Goal: Task Accomplishment & Management: Use online tool/utility

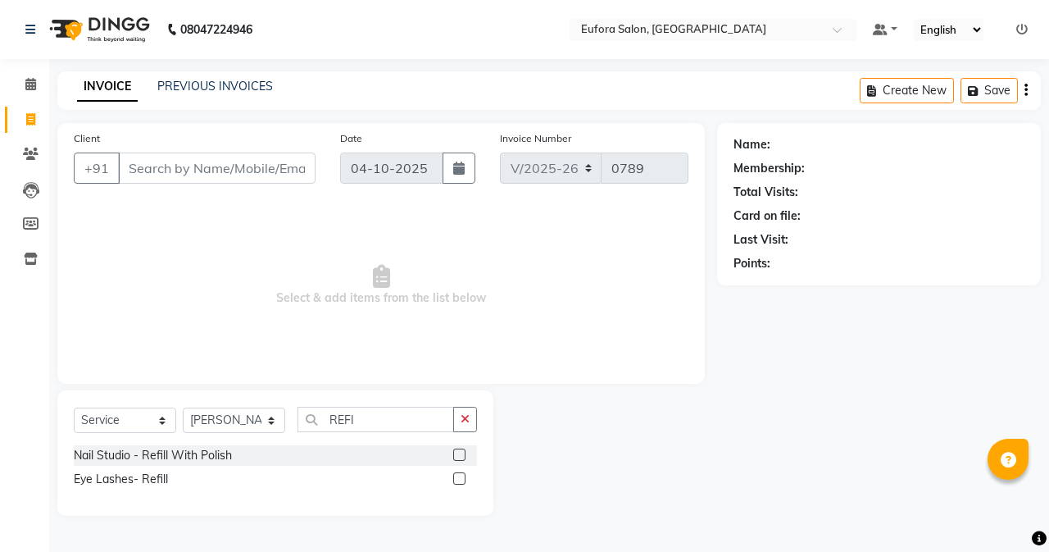
select select "6684"
select select "service"
select select "75755"
click at [174, 173] on input "Client" at bounding box center [217, 167] width 198 height 31
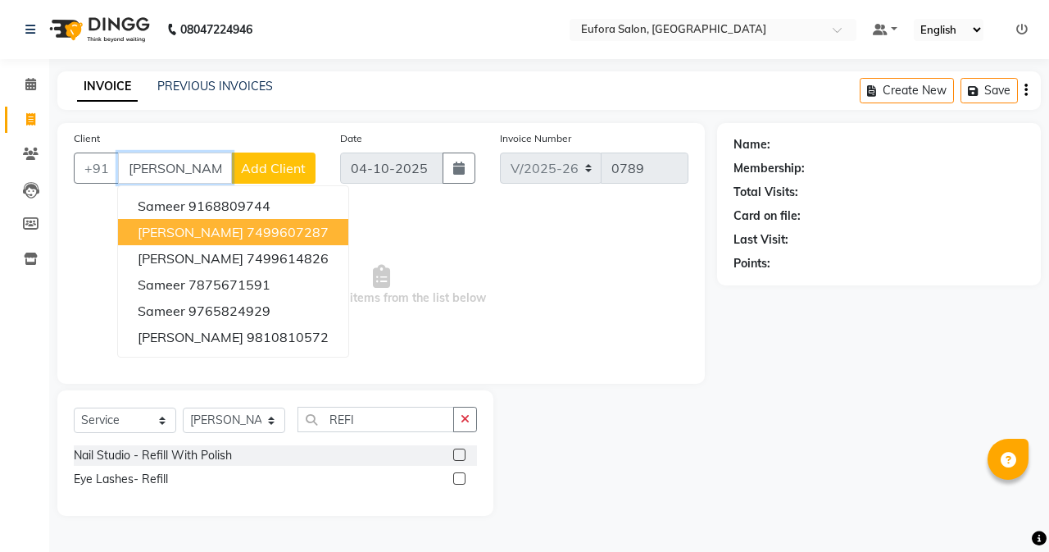
click at [188, 234] on span "[PERSON_NAME]" at bounding box center [191, 232] width 106 height 16
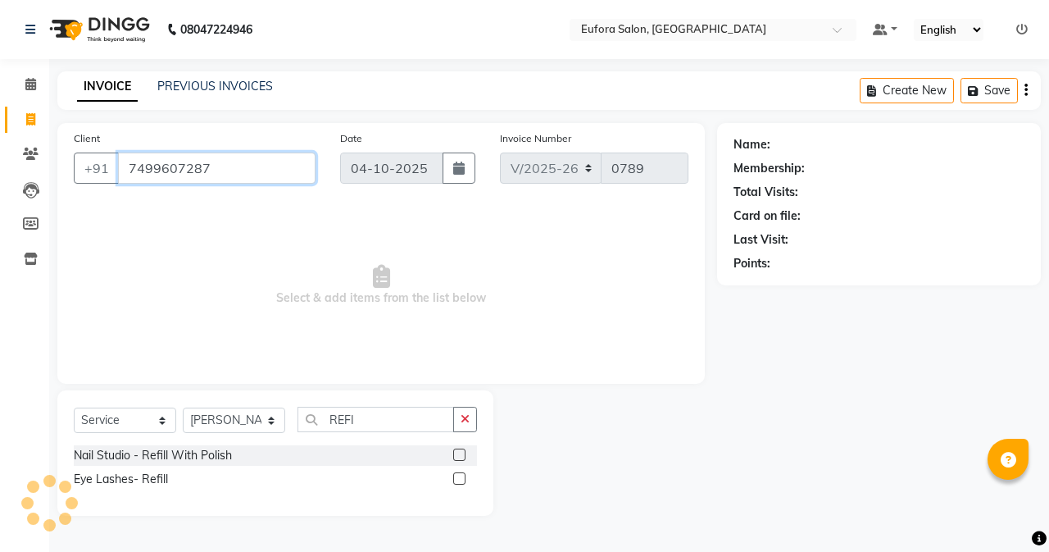
type input "7499607287"
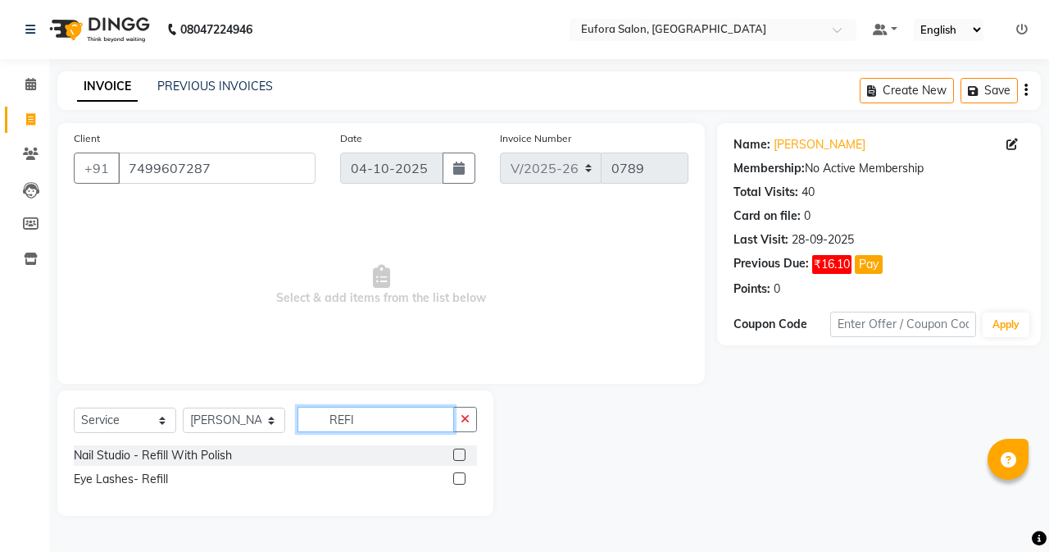
drag, startPoint x: 363, startPoint y: 426, endPoint x: 303, endPoint y: 420, distance: 60.1
click at [303, 420] on input "REFI" at bounding box center [376, 419] width 157 height 25
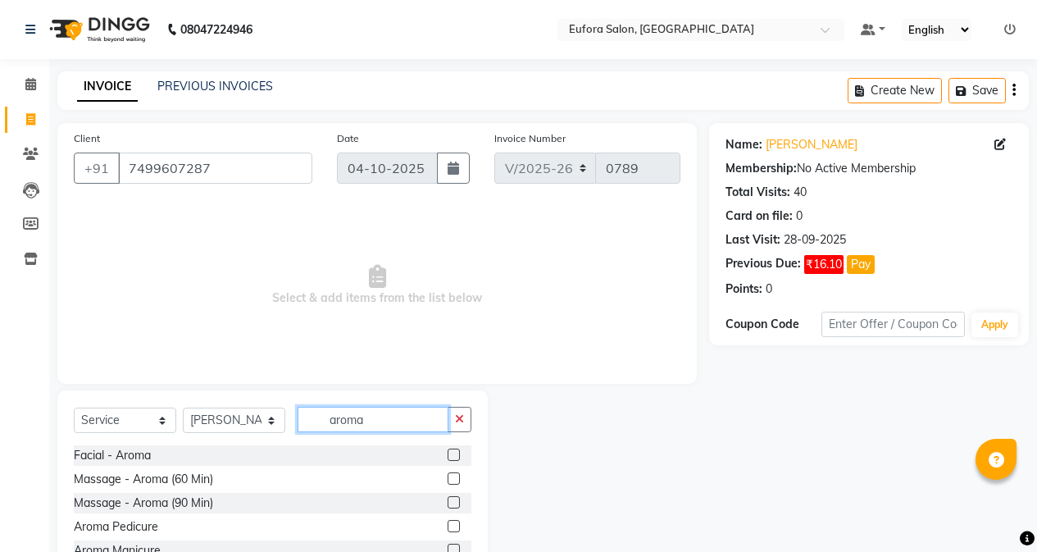
type input "aroma"
click at [446, 476] on div "Massage - Aroma (60 Min)" at bounding box center [272, 479] width 397 height 20
click at [451, 476] on label at bounding box center [453, 478] width 12 height 12
click at [451, 476] on input "checkbox" at bounding box center [452, 479] width 11 height 11
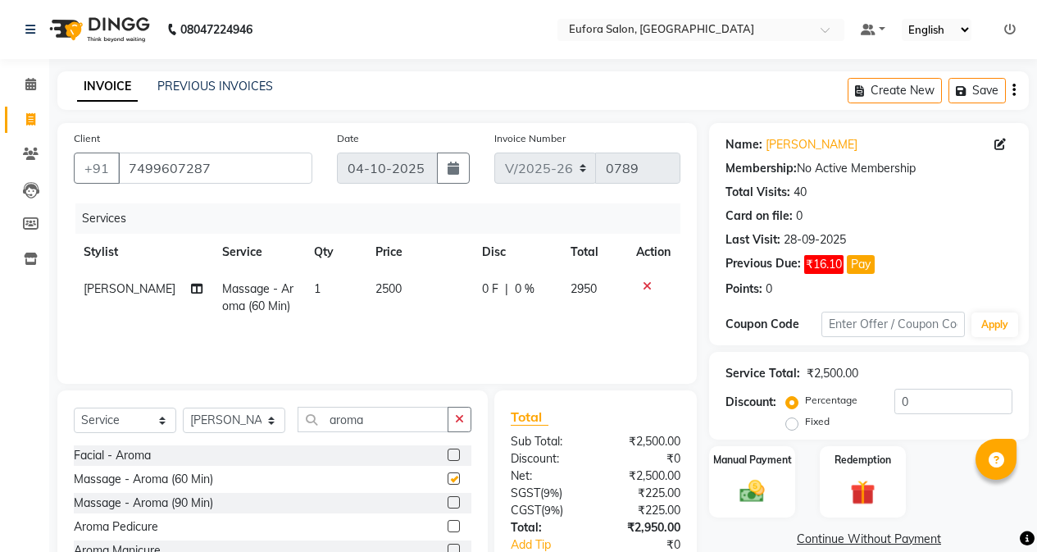
checkbox input "false"
click at [403, 283] on td "2500" at bounding box center [419, 297] width 107 height 54
select select "75755"
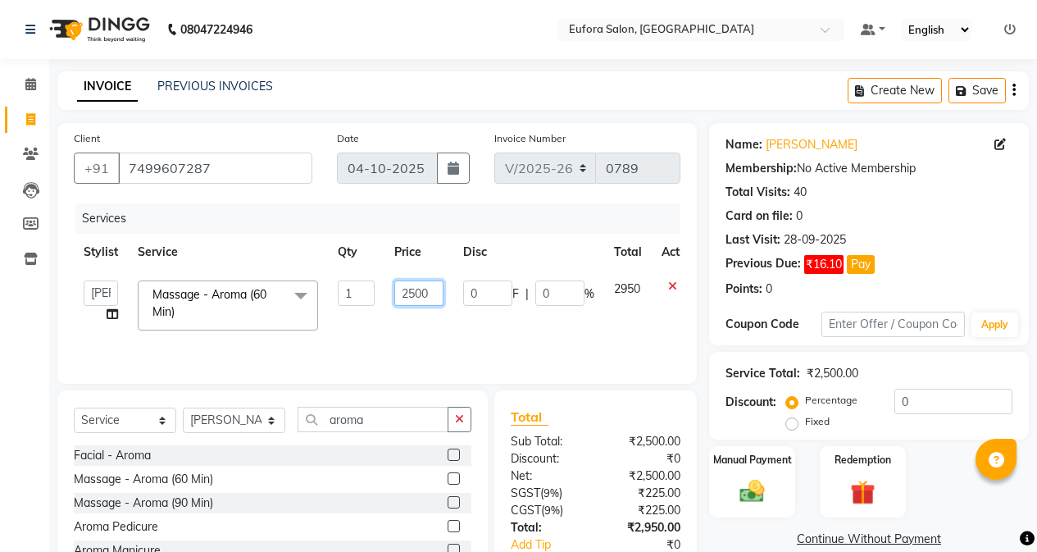
drag, startPoint x: 438, startPoint y: 290, endPoint x: 377, endPoint y: 298, distance: 62.0
click at [377, 298] on tr "[PERSON_NAME] [PERSON_NAME] Gigi [PERSON_NAME] Roshan [PERSON_NAME] Massage - A…" at bounding box center [390, 305] width 632 height 70
type input "1695"
click at [416, 314] on td "1695" at bounding box center [418, 305] width 69 height 70
select select "75755"
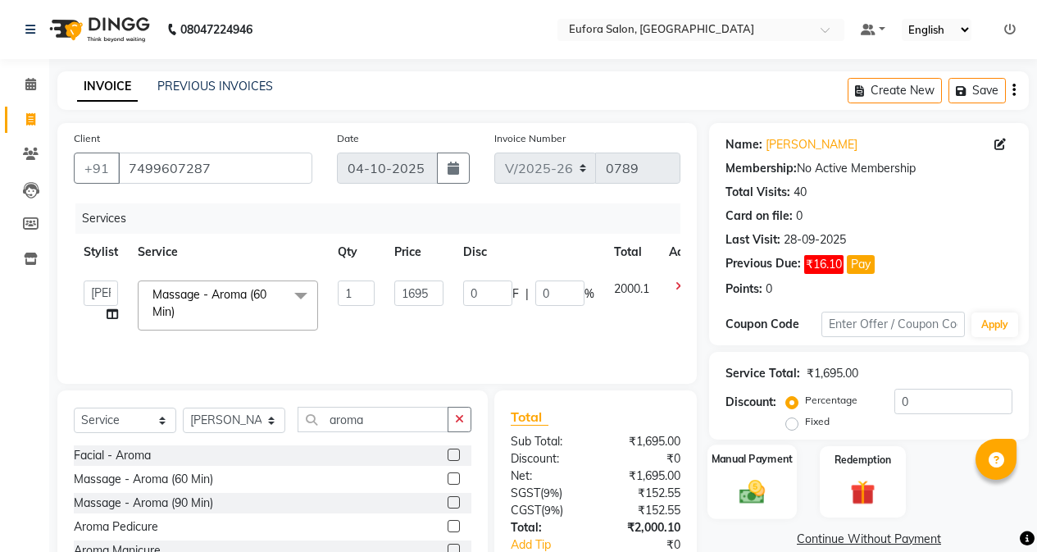
click at [743, 444] on div "Manual Payment" at bounding box center [751, 481] width 89 height 75
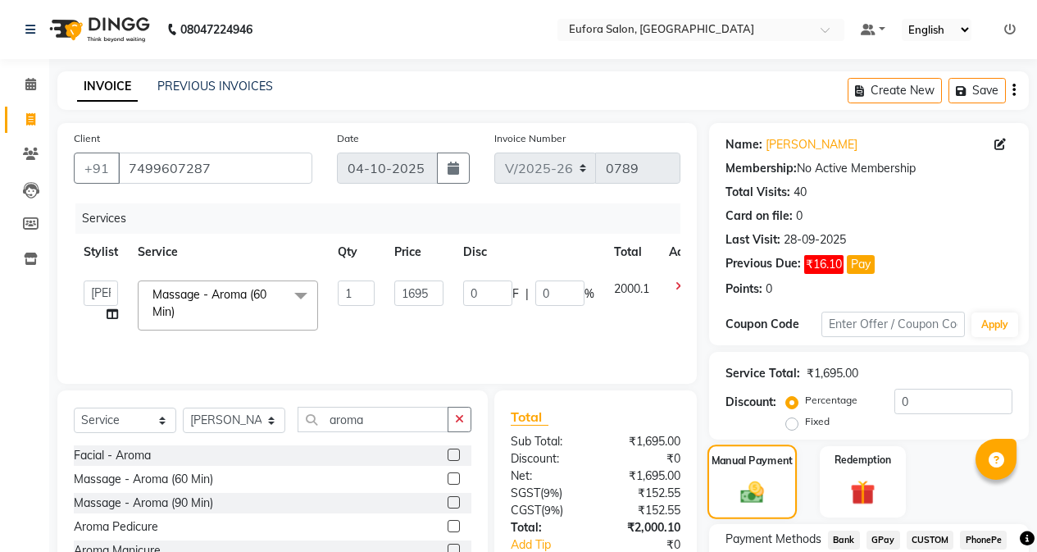
scroll to position [104, 0]
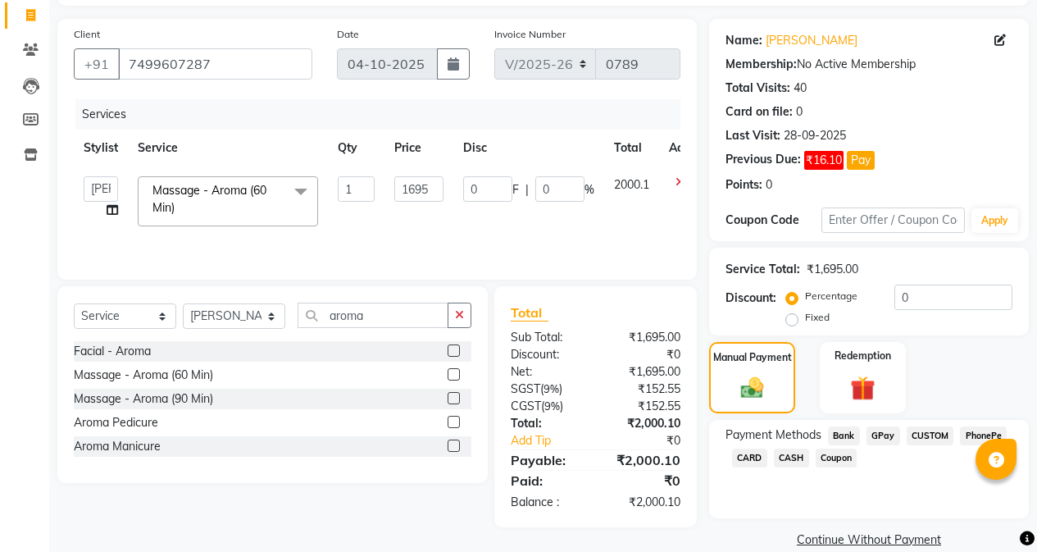
click at [876, 437] on span "GPay" at bounding box center [883, 435] width 34 height 19
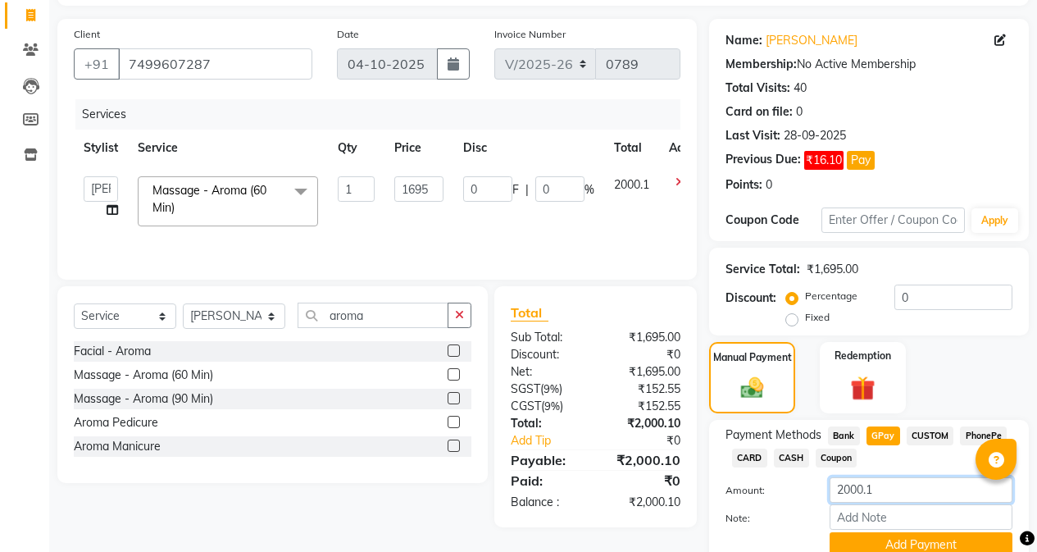
drag, startPoint x: 897, startPoint y: 485, endPoint x: 774, endPoint y: 497, distance: 123.5
click at [774, 497] on div "Amount: 2000.1" at bounding box center [868, 491] width 311 height 28
type input "2000"
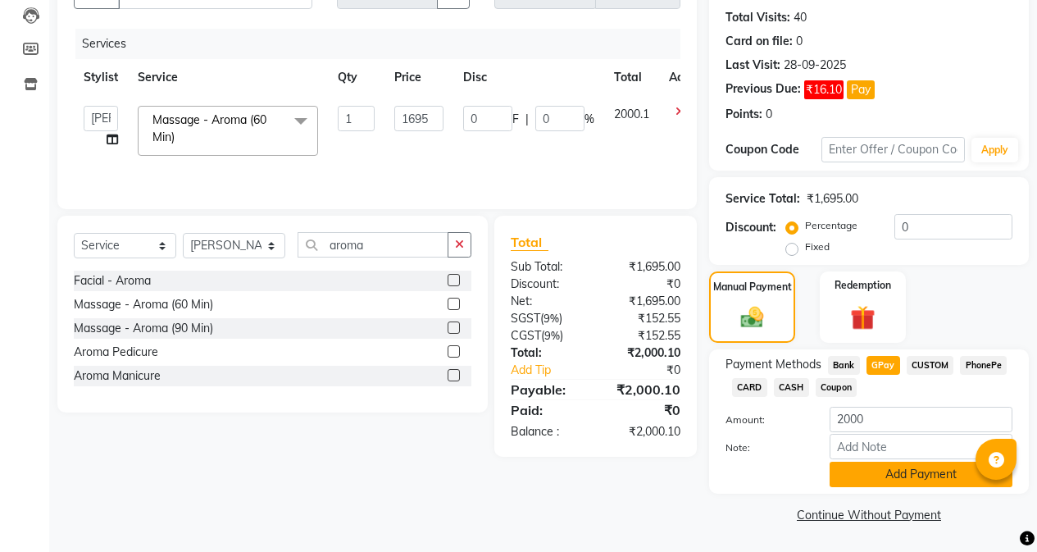
click at [836, 470] on button "Add Payment" at bounding box center [920, 473] width 183 height 25
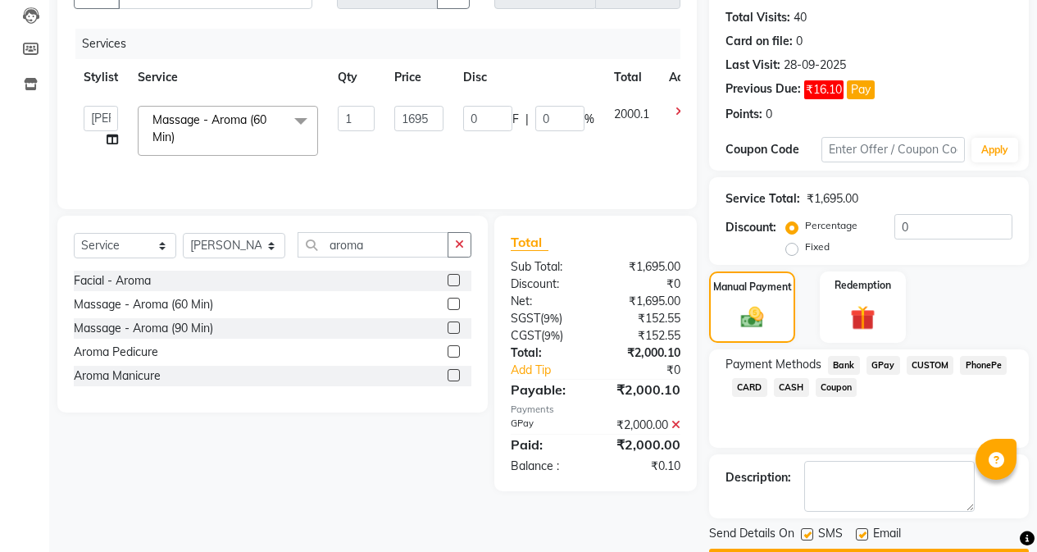
scroll to position [221, 0]
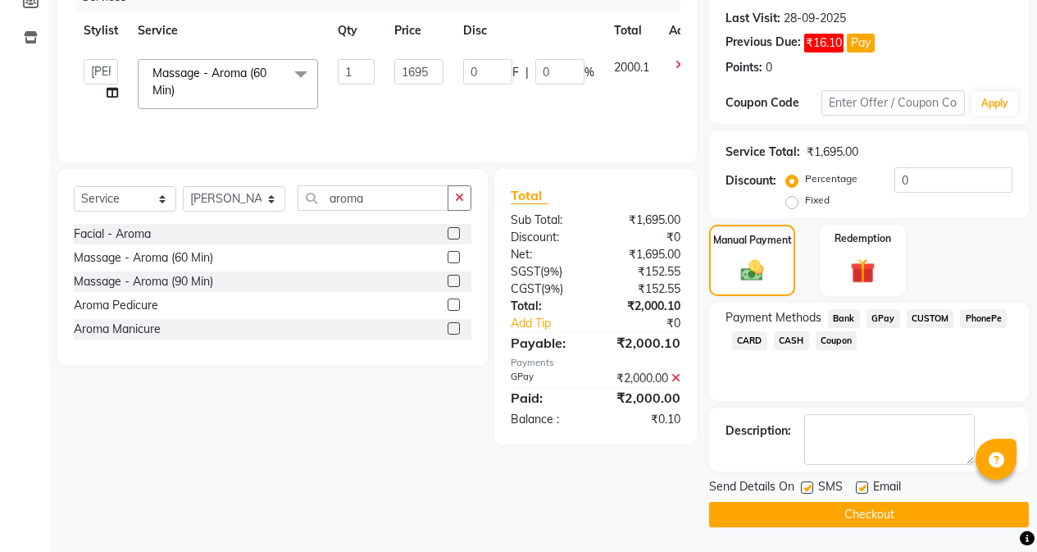
click at [838, 520] on button "Checkout" at bounding box center [869, 514] width 320 height 25
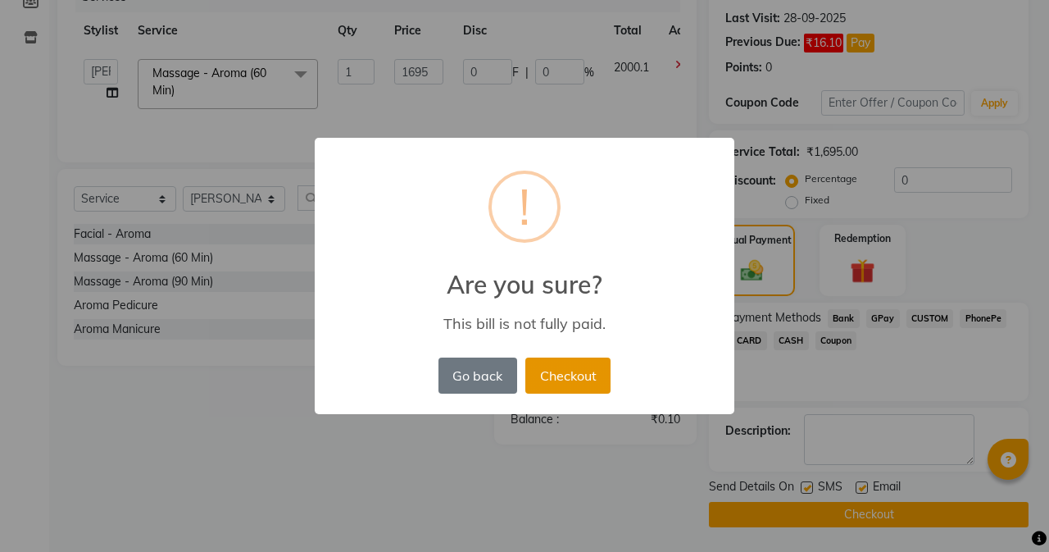
click at [532, 375] on button "Checkout" at bounding box center [567, 375] width 85 height 36
